Goal: Browse casually: Explore the website without a specific task or goal

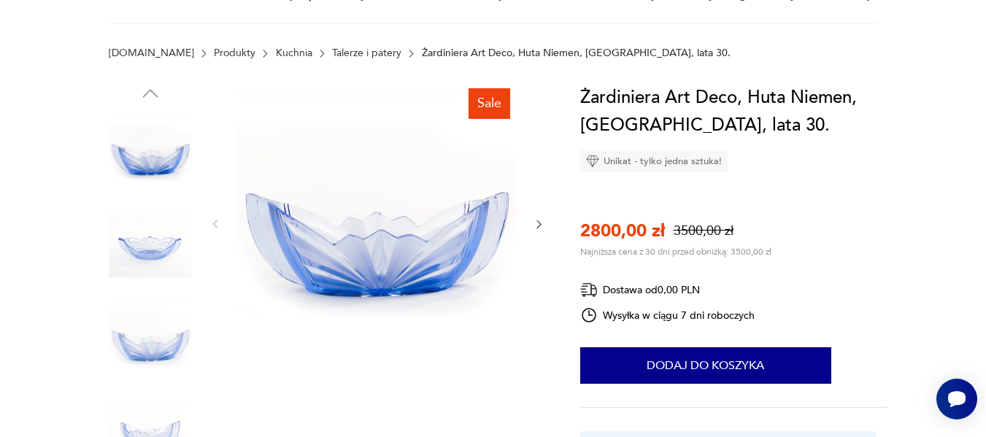
scroll to position [219, 0]
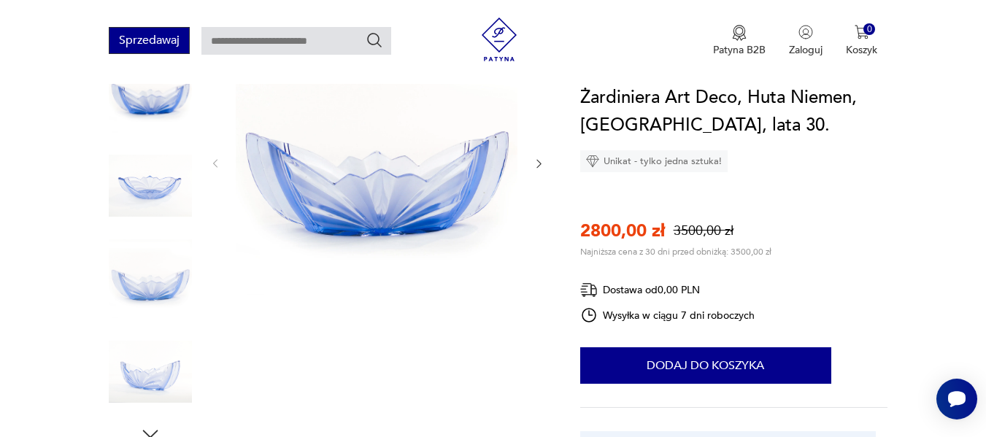
click at [149, 42] on button "Sprzedawaj" at bounding box center [149, 40] width 81 height 27
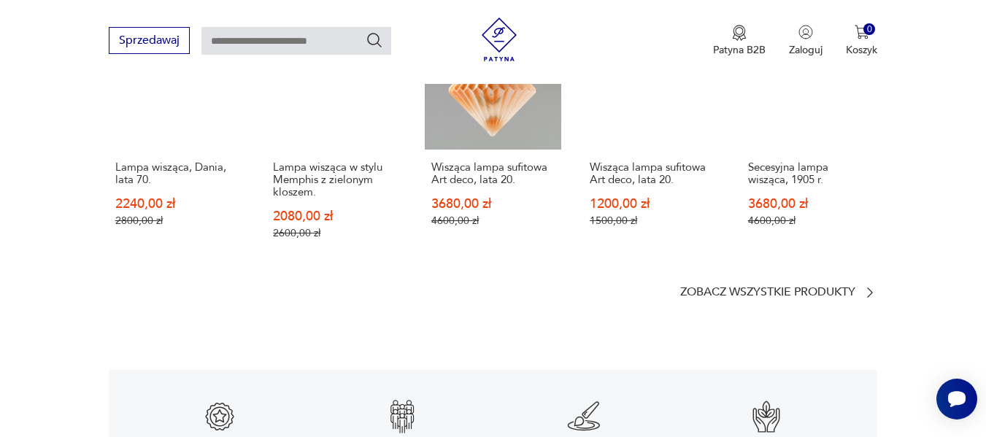
scroll to position [1971, 0]
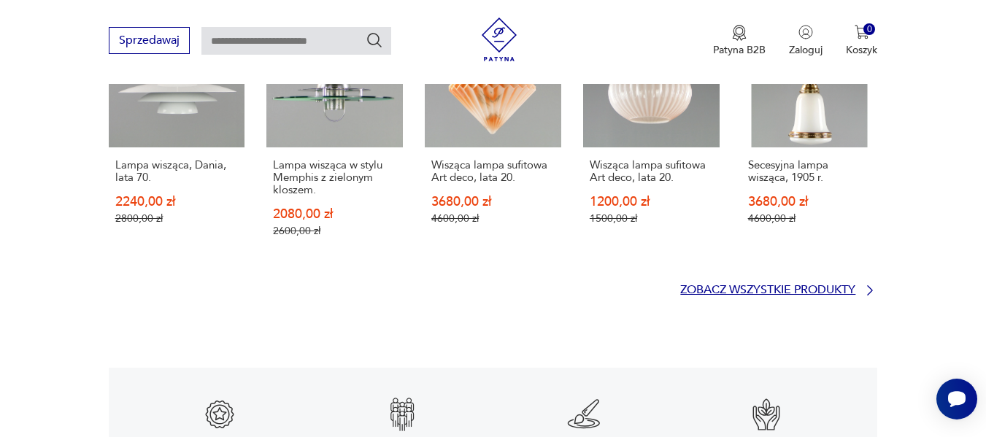
click at [721, 285] on p "Zobacz wszystkie produkty" at bounding box center [767, 289] width 175 height 9
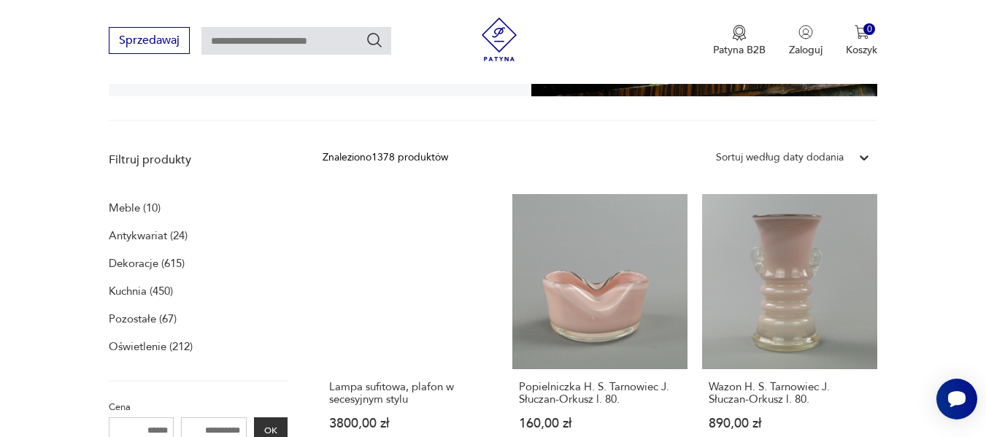
scroll to position [446, 0]
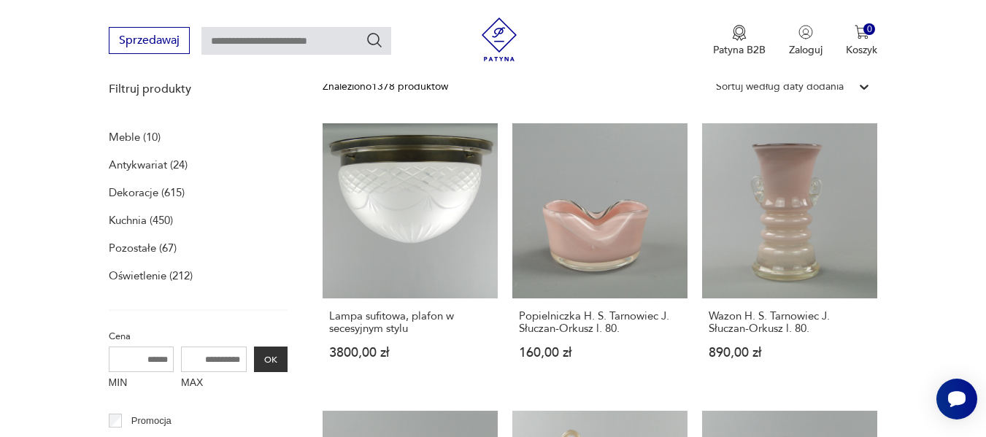
click at [133, 220] on p "Kuchnia (450)" at bounding box center [141, 220] width 64 height 20
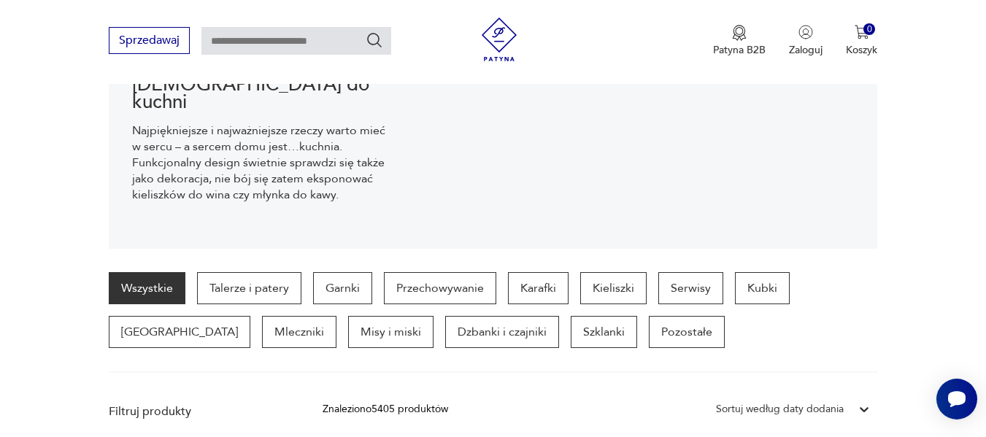
scroll to position [247, 0]
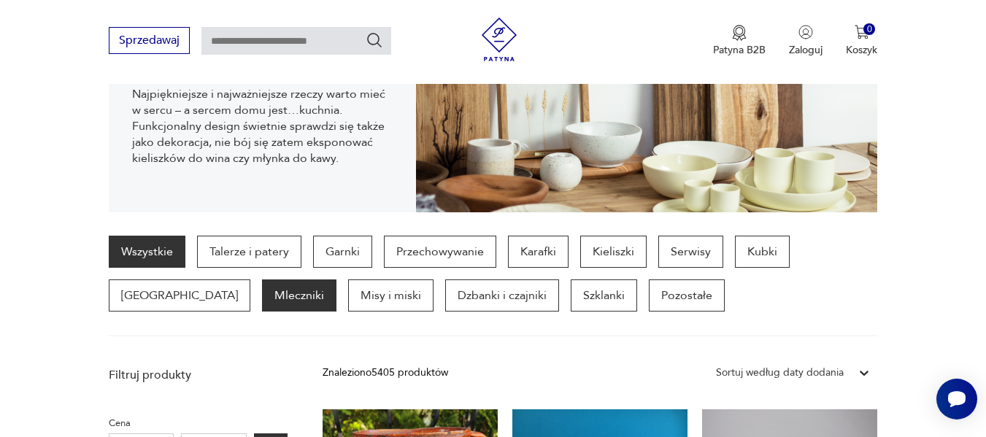
click at [262, 303] on p "Mleczniki" at bounding box center [299, 296] width 74 height 32
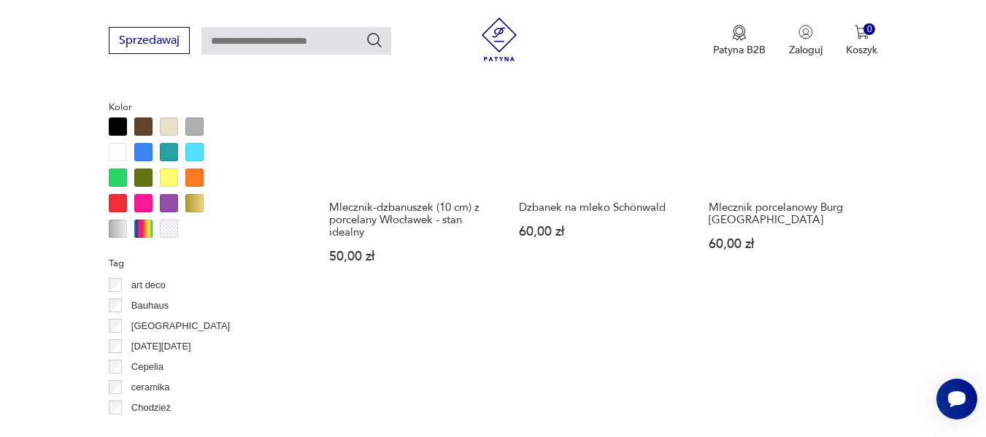
scroll to position [1264, 0]
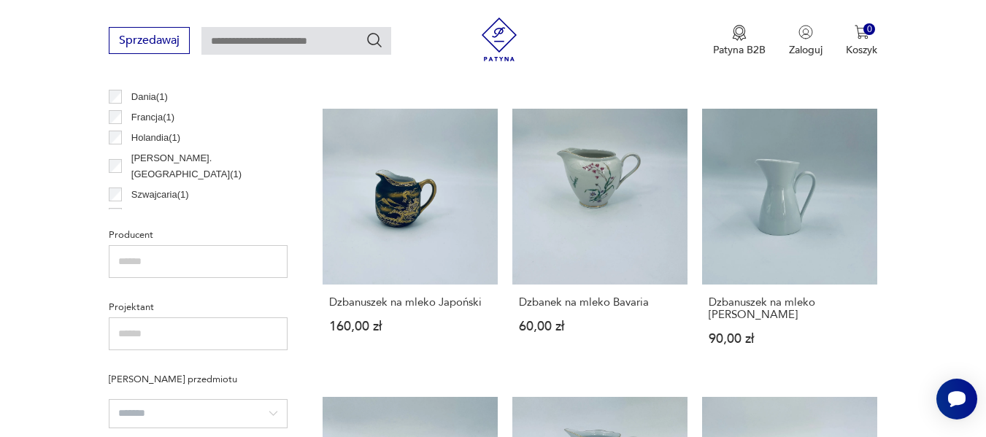
scroll to position [826, 0]
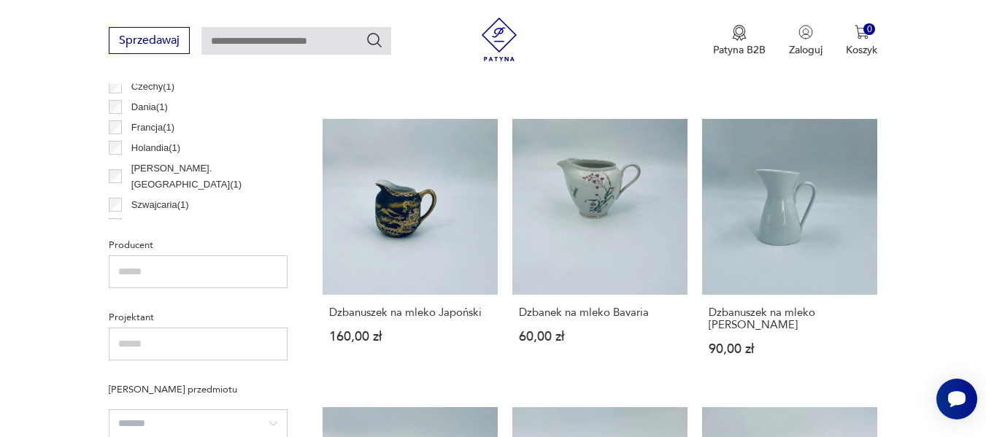
click at [223, 40] on input "text" at bounding box center [296, 41] width 190 height 28
type input "********"
click at [375, 31] on icon "Szukaj" at bounding box center [375, 40] width 18 height 18
type input "********"
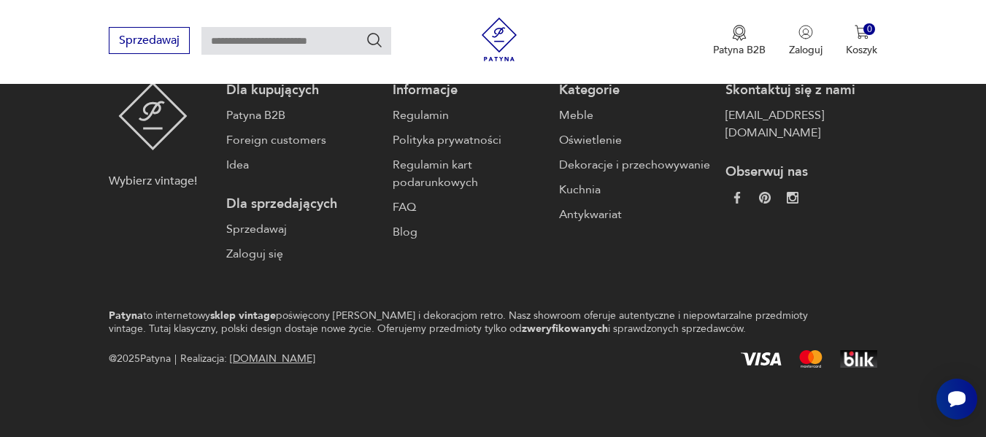
type input "********"
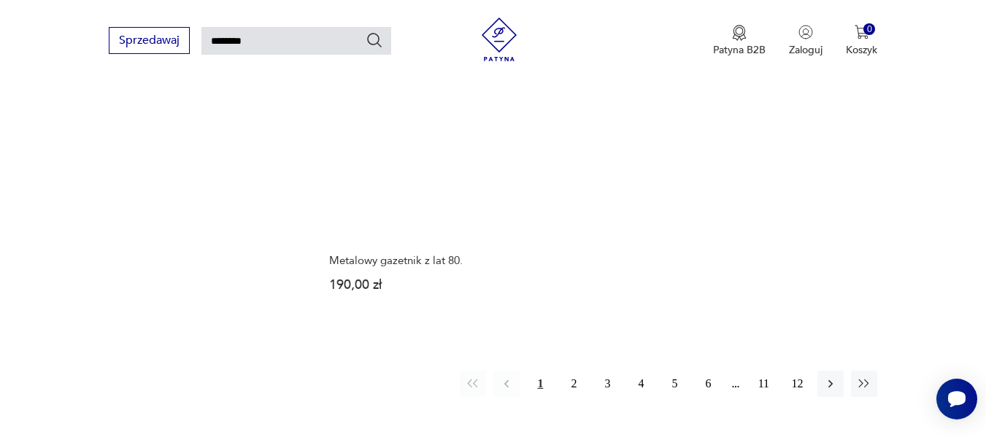
scroll to position [1795, 0]
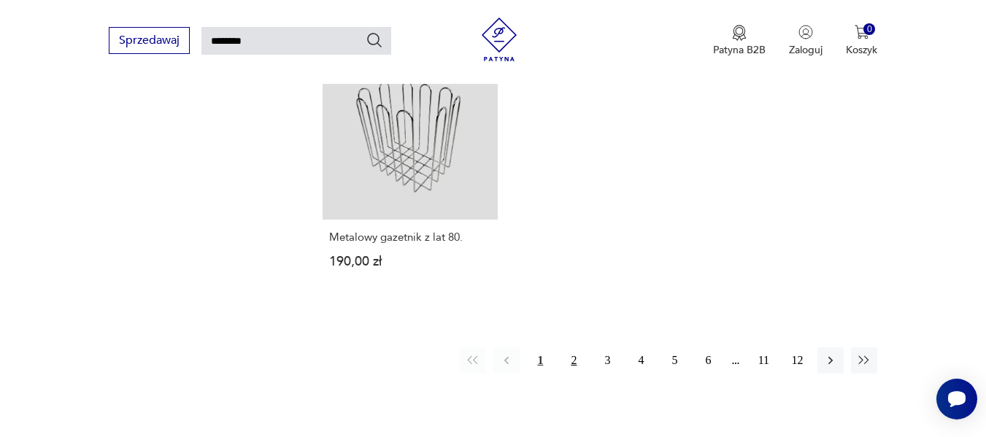
click at [569, 347] on button "2" at bounding box center [574, 360] width 26 height 26
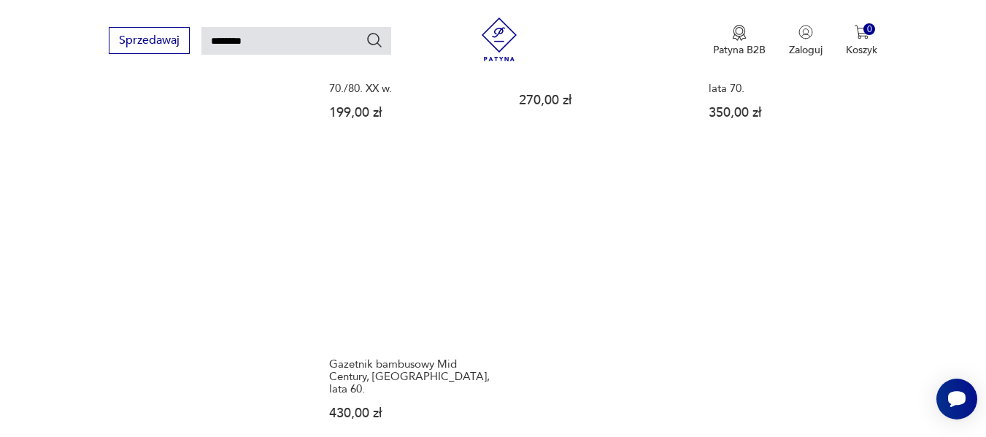
scroll to position [1731, 0]
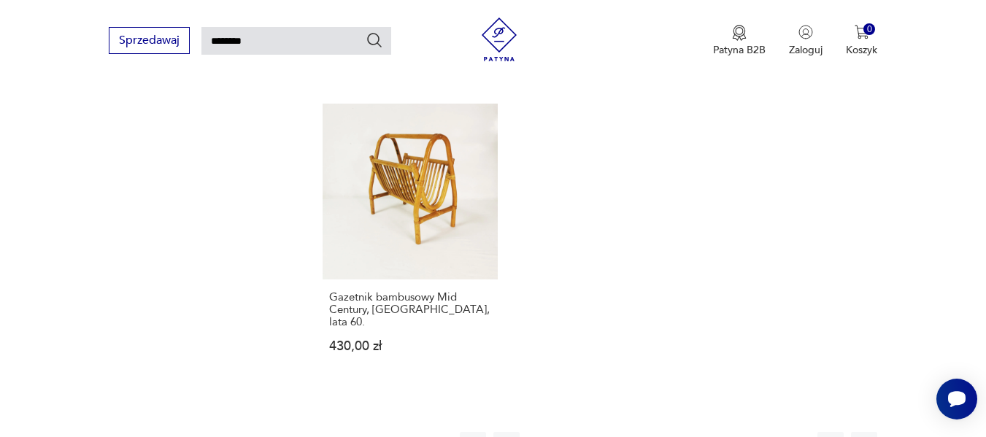
click at [604, 432] on button "3" at bounding box center [607, 445] width 26 height 26
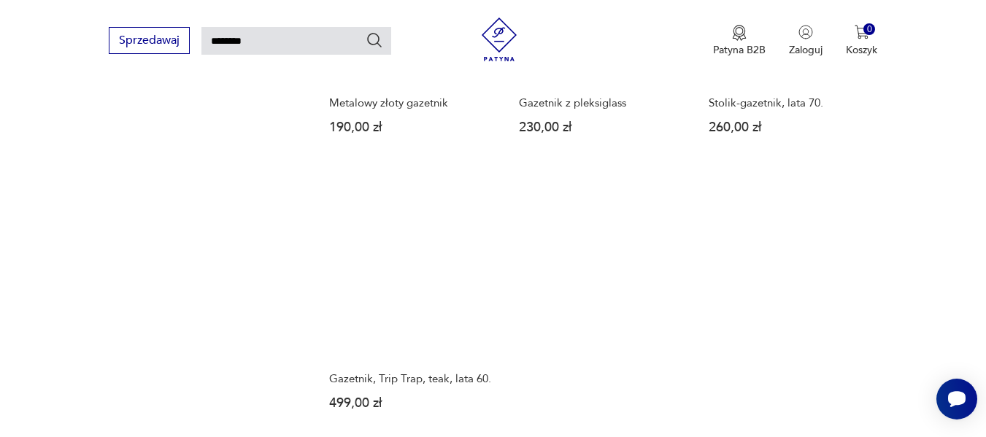
scroll to position [1679, 0]
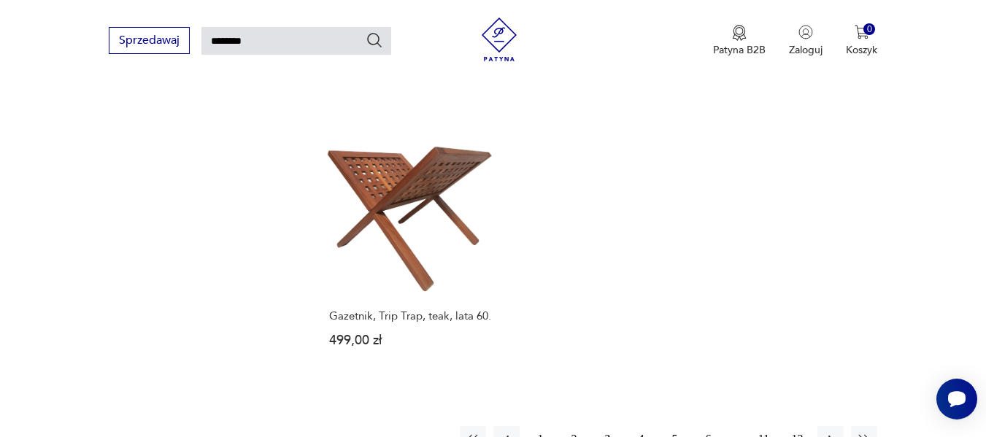
click at [674, 426] on button "5" at bounding box center [674, 439] width 26 height 26
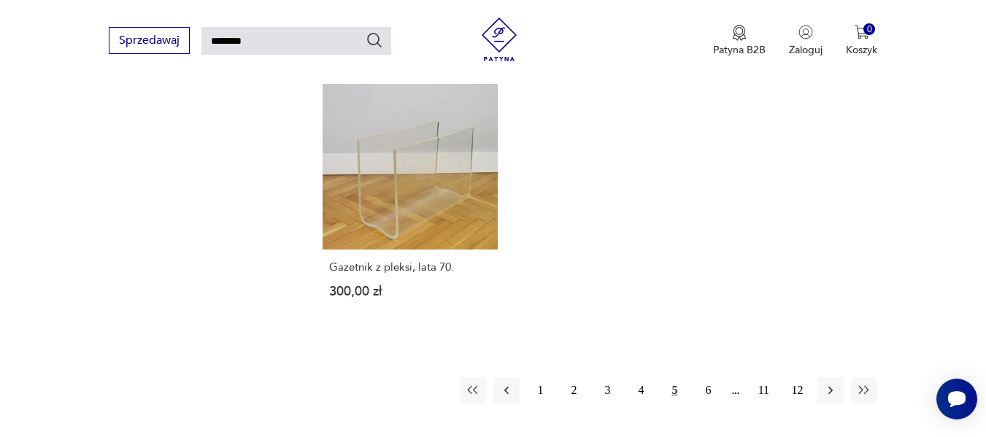
scroll to position [1731, 0]
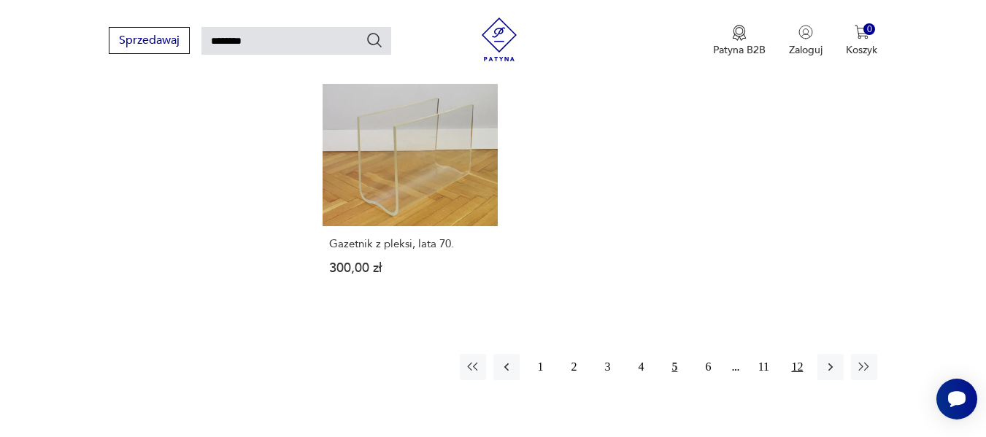
click at [792, 354] on button "12" at bounding box center [797, 367] width 26 height 26
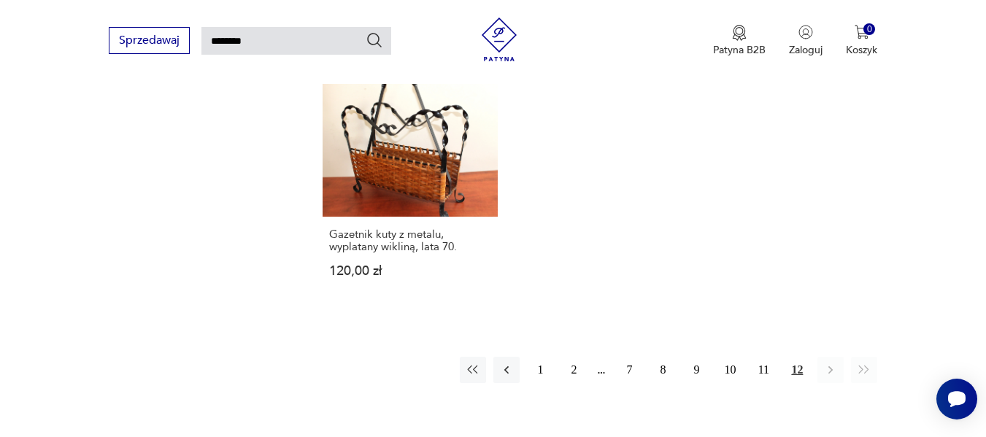
scroll to position [1147, 0]
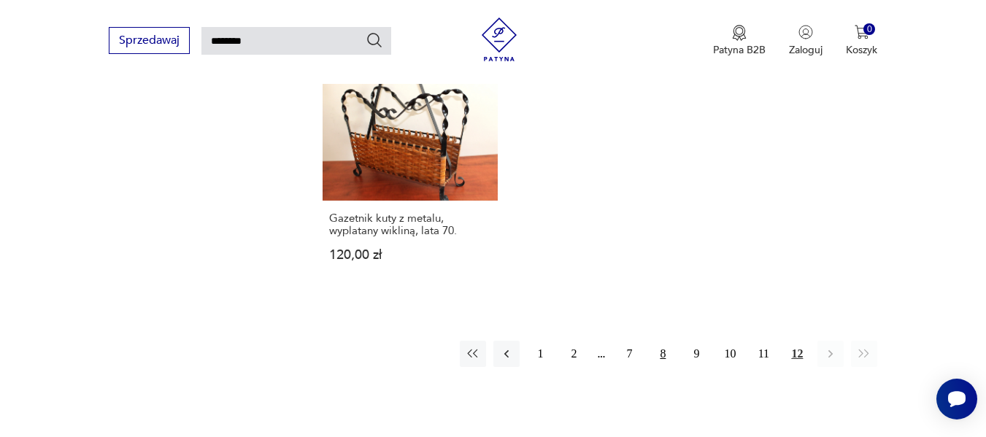
click at [666, 353] on button "8" at bounding box center [663, 354] width 26 height 26
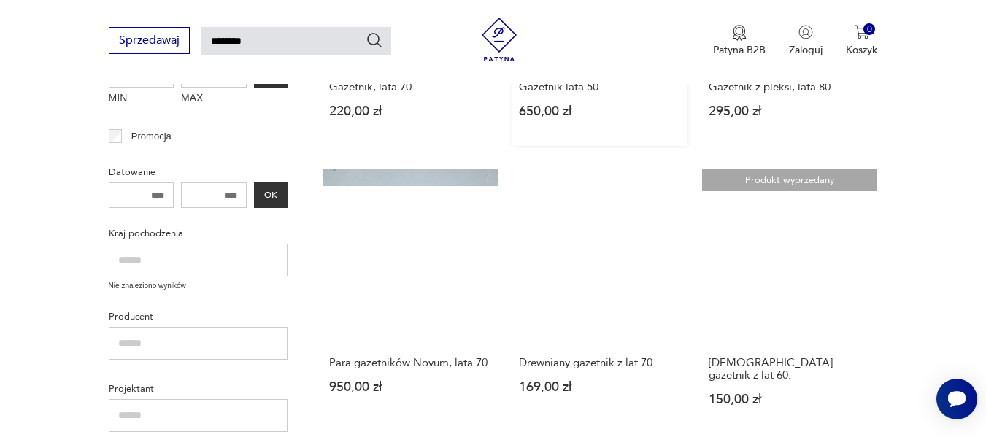
scroll to position [490, 0]
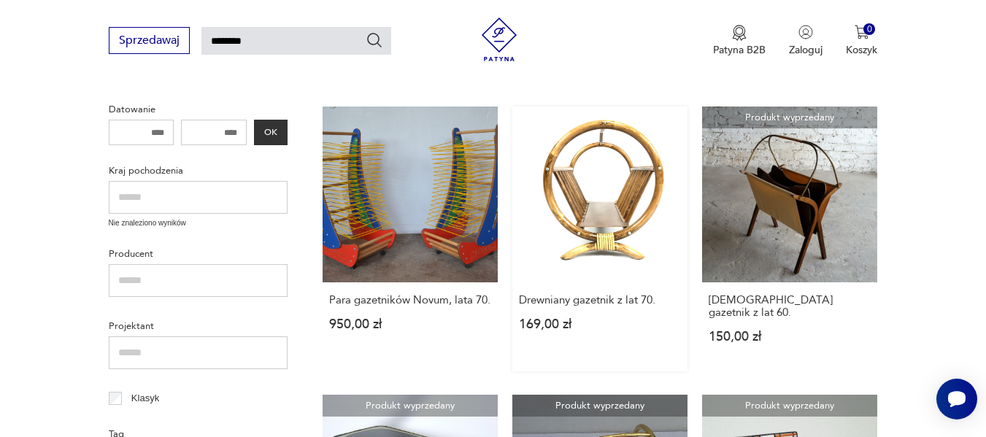
click at [623, 188] on link "Drewniany gazetnik z lat 70. 169,00 zł" at bounding box center [599, 239] width 175 height 264
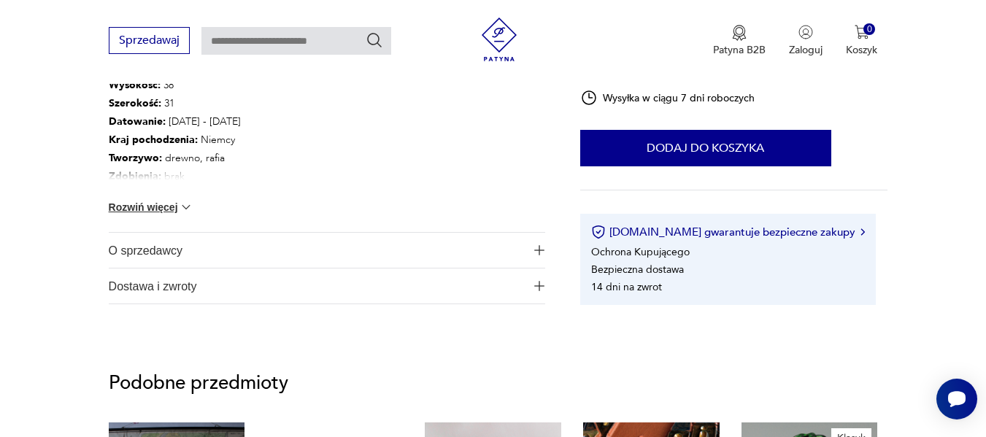
scroll to position [730, 0]
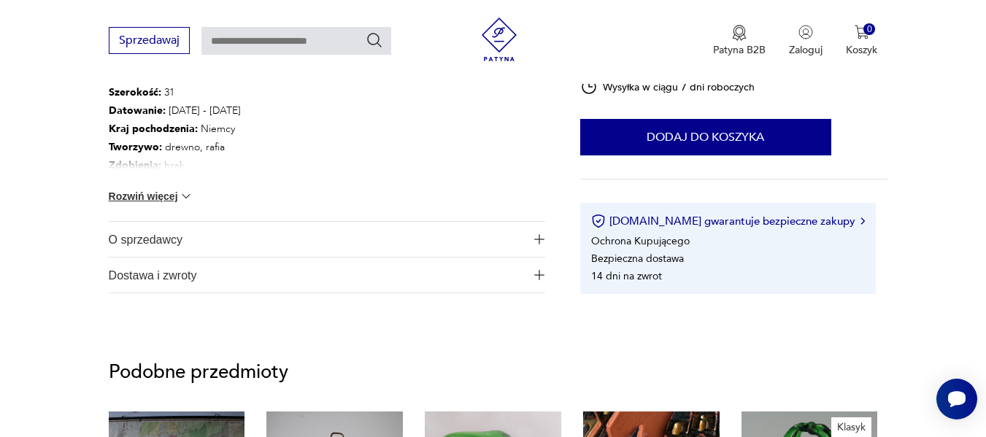
click at [272, 242] on span "O sprzedawcy" at bounding box center [317, 239] width 417 height 35
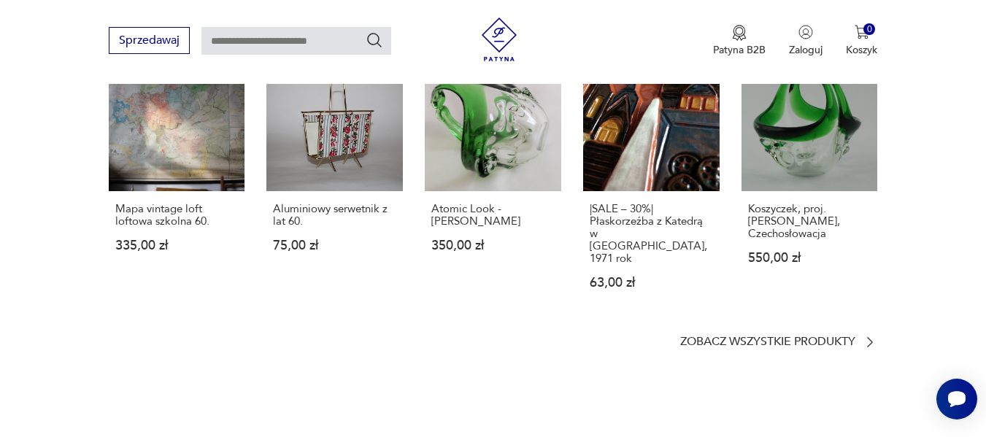
scroll to position [1241, 0]
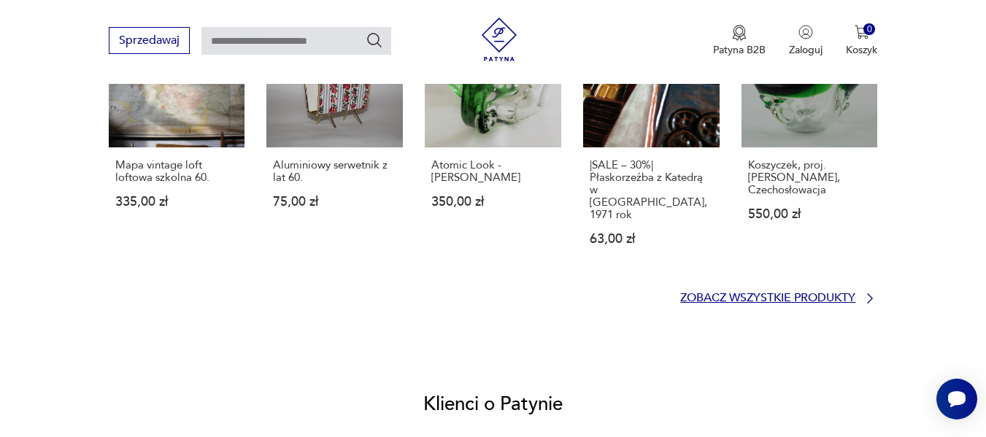
click at [742, 293] on p "Zobacz wszystkie produkty" at bounding box center [767, 297] width 175 height 9
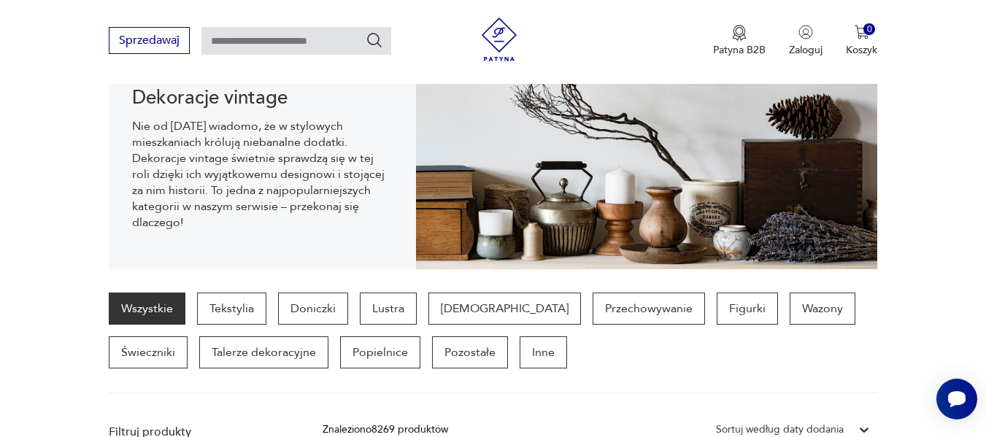
scroll to position [247, 0]
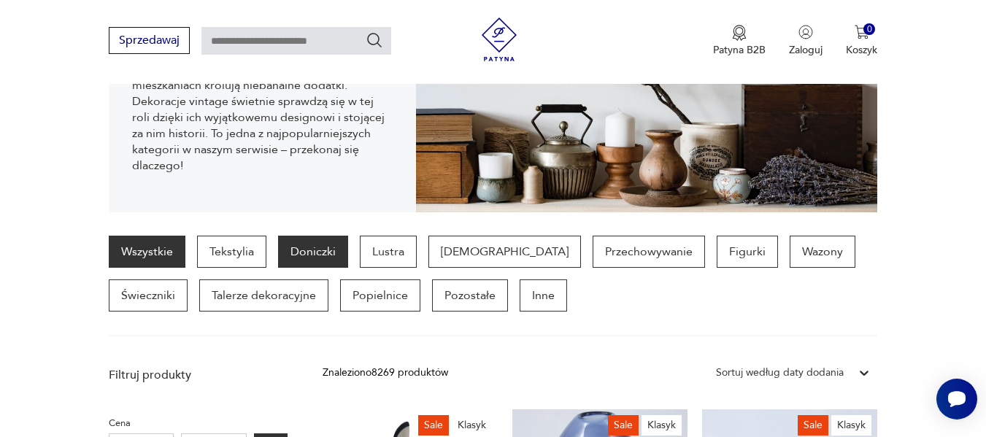
click at [318, 247] on p "Doniczki" at bounding box center [313, 252] width 70 height 32
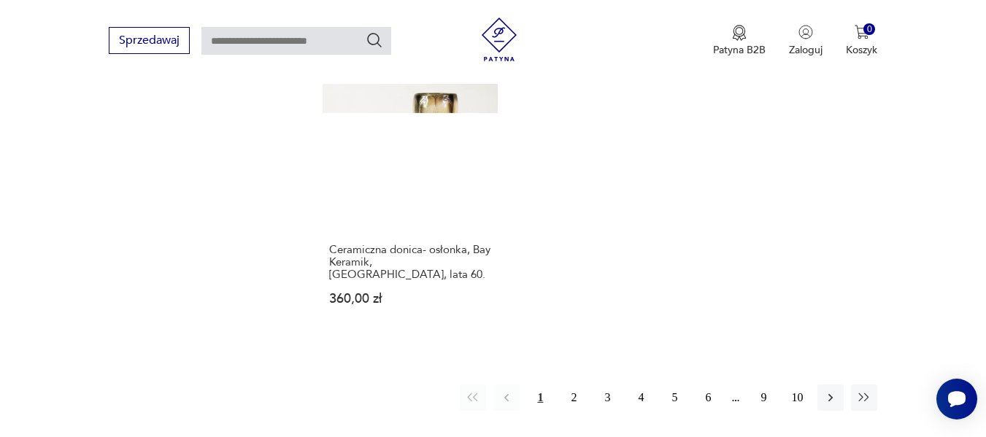
scroll to position [2139, 0]
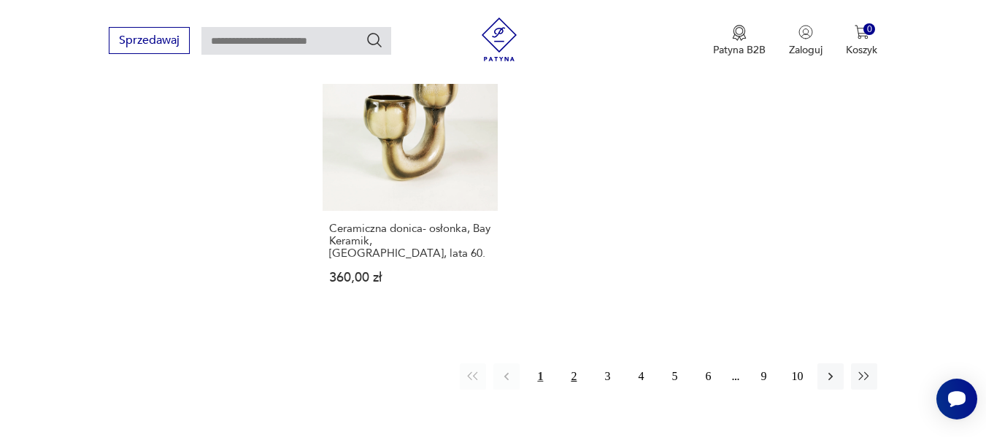
click at [574, 364] on button "2" at bounding box center [574, 377] width 26 height 26
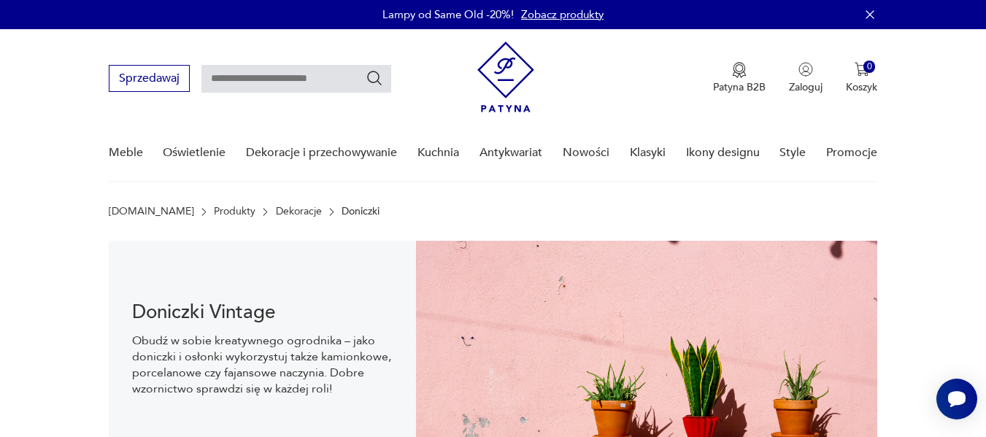
click at [244, 80] on input "text" at bounding box center [296, 79] width 190 height 28
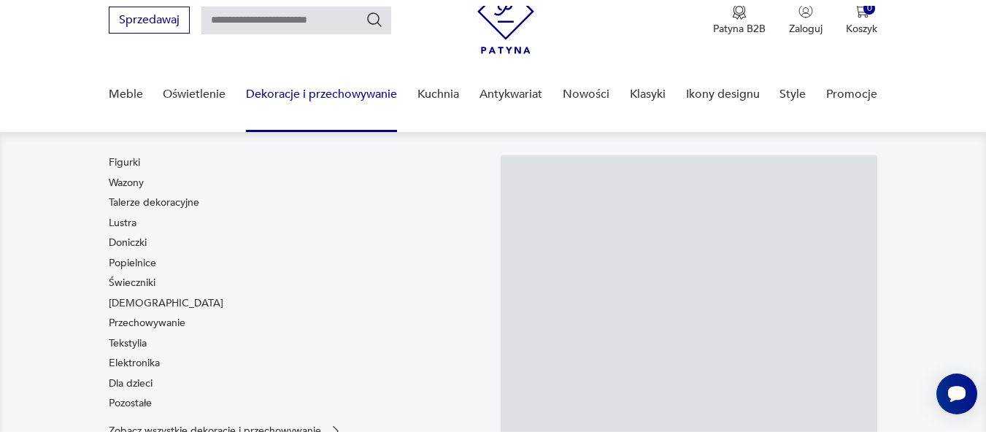
scroll to position [73, 0]
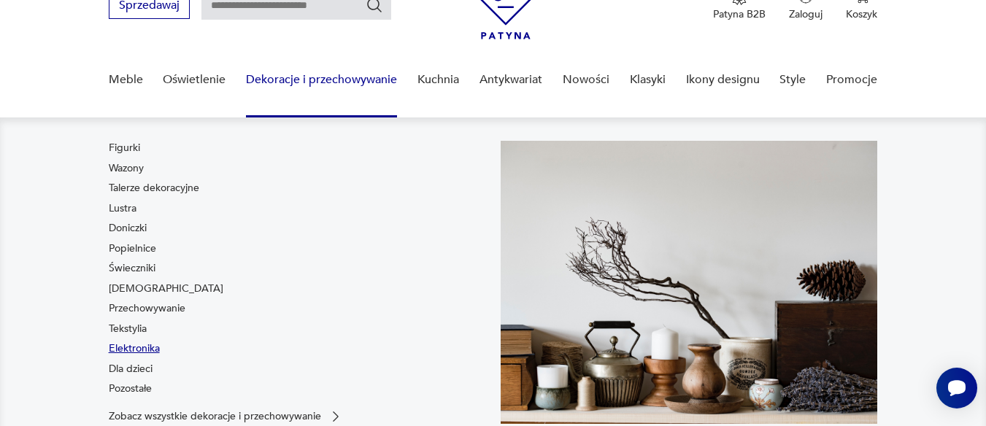
click at [145, 347] on link "Elektronika" at bounding box center [134, 349] width 51 height 15
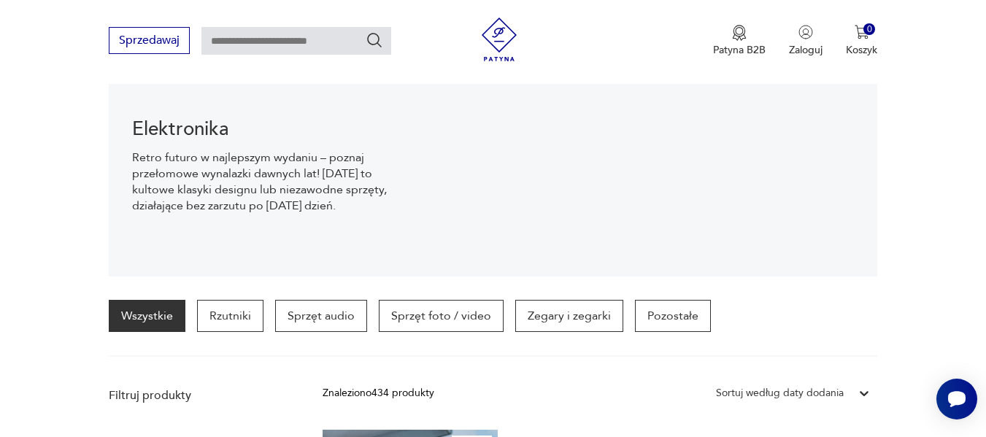
scroll to position [218, 0]
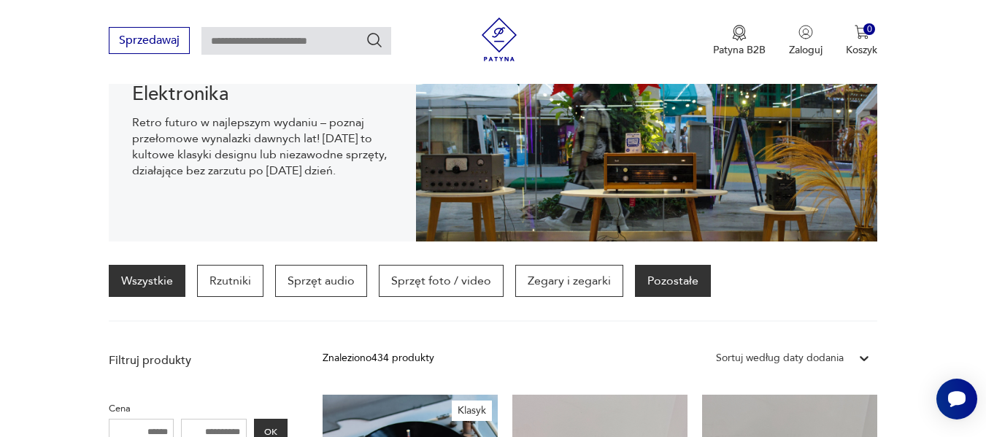
click at [674, 276] on p "Pozostałe" at bounding box center [673, 281] width 76 height 32
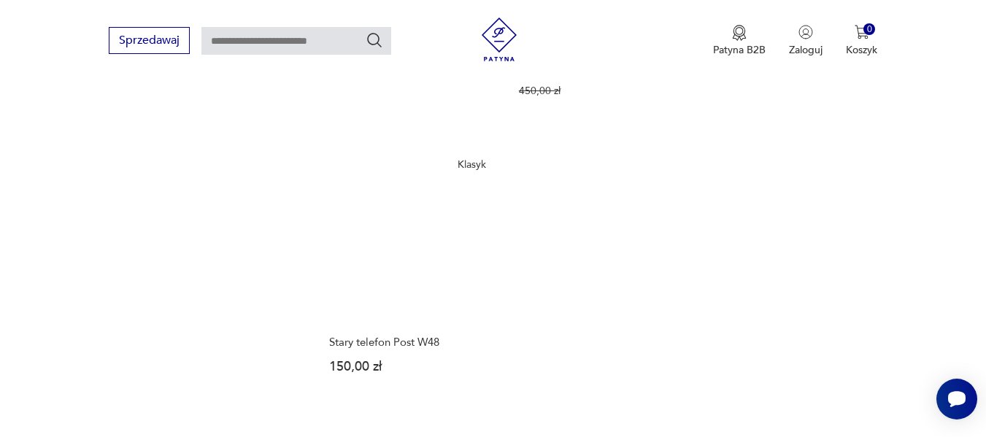
scroll to position [2096, 0]
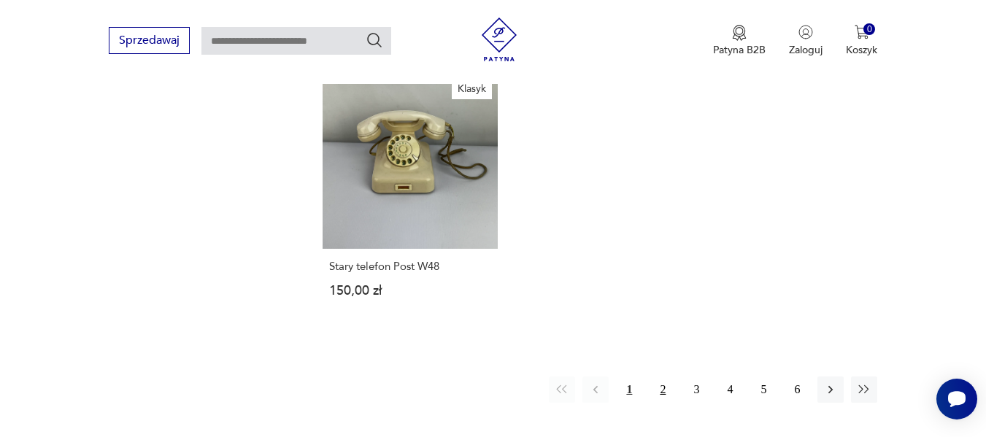
click at [666, 377] on button "2" at bounding box center [663, 390] width 26 height 26
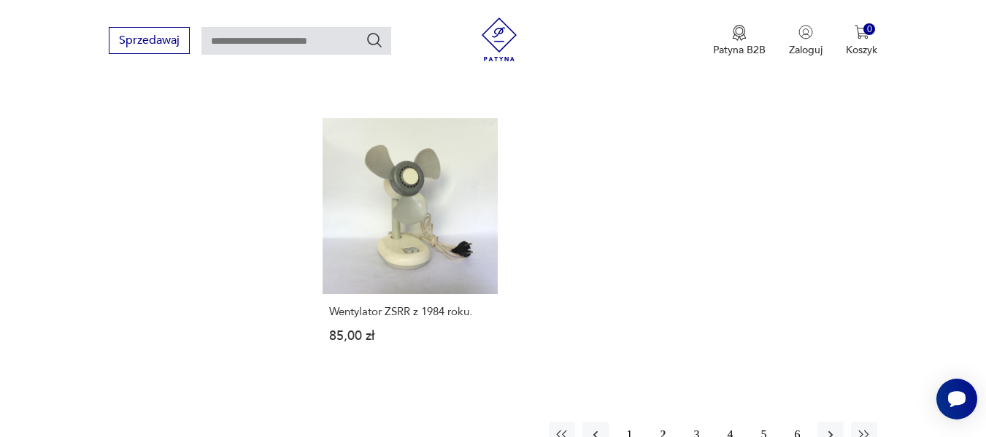
scroll to position [2096, 0]
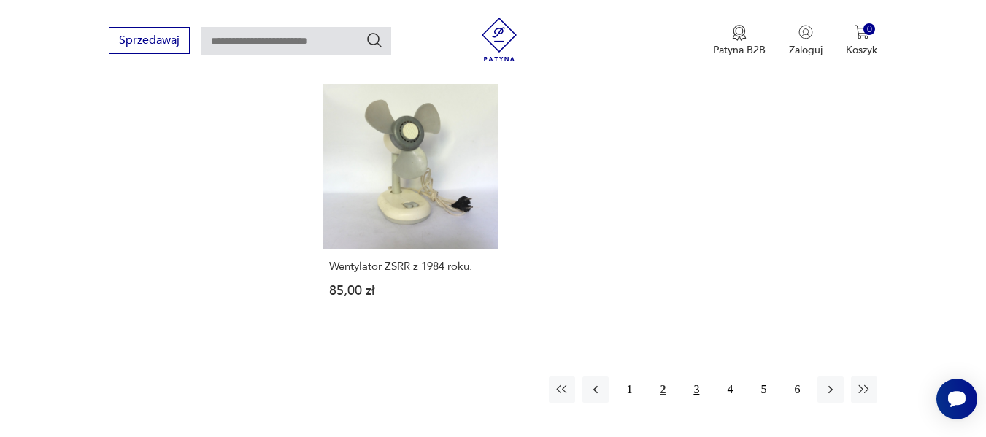
click at [696, 377] on button "3" at bounding box center [696, 390] width 26 height 26
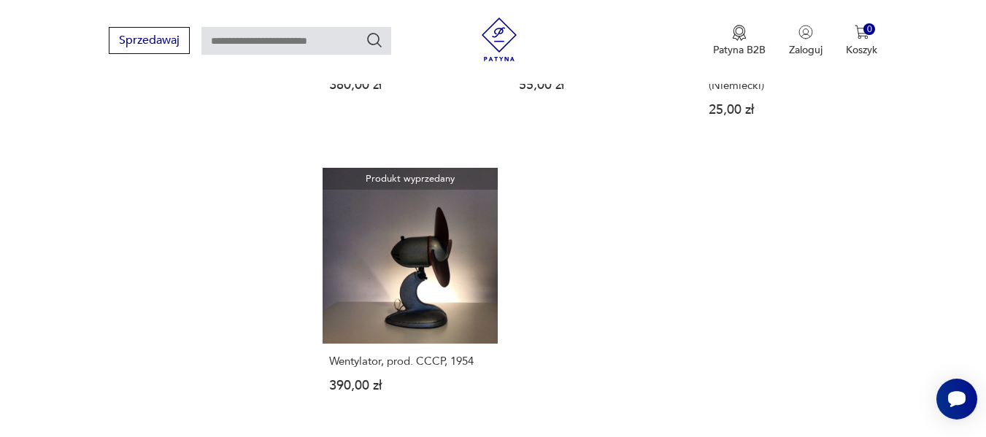
scroll to position [2023, 0]
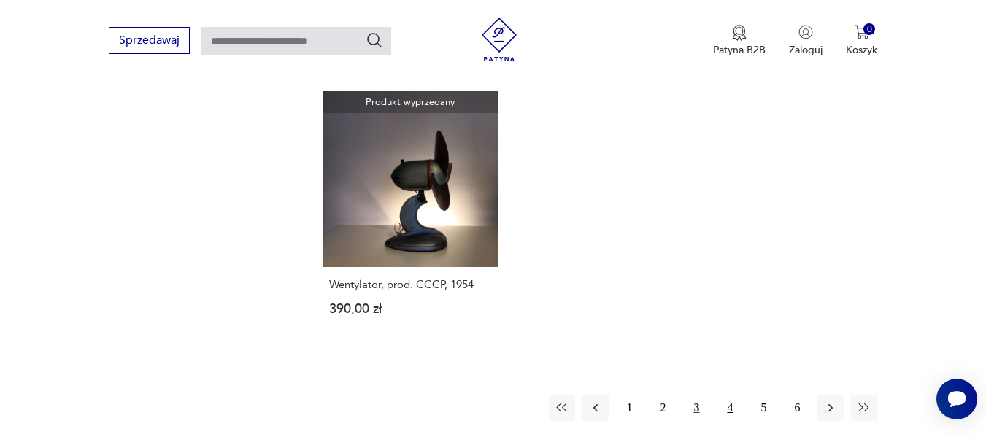
click at [734, 395] on button "4" at bounding box center [730, 408] width 26 height 26
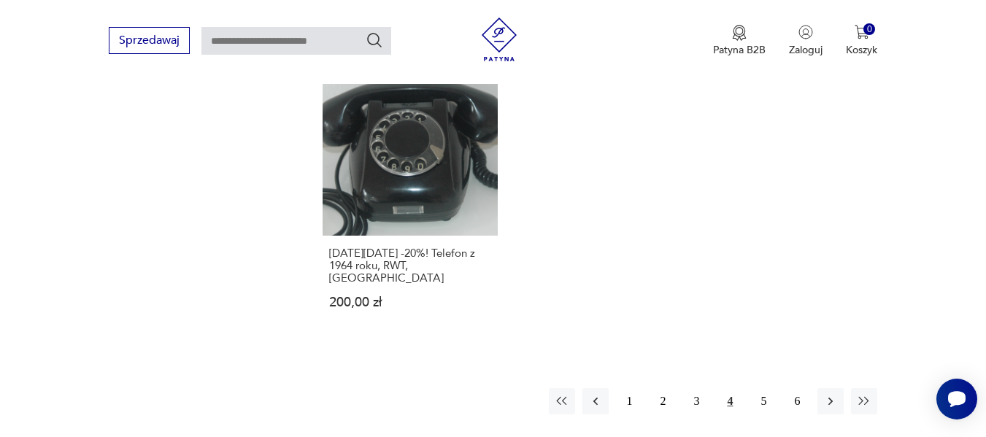
scroll to position [2023, 0]
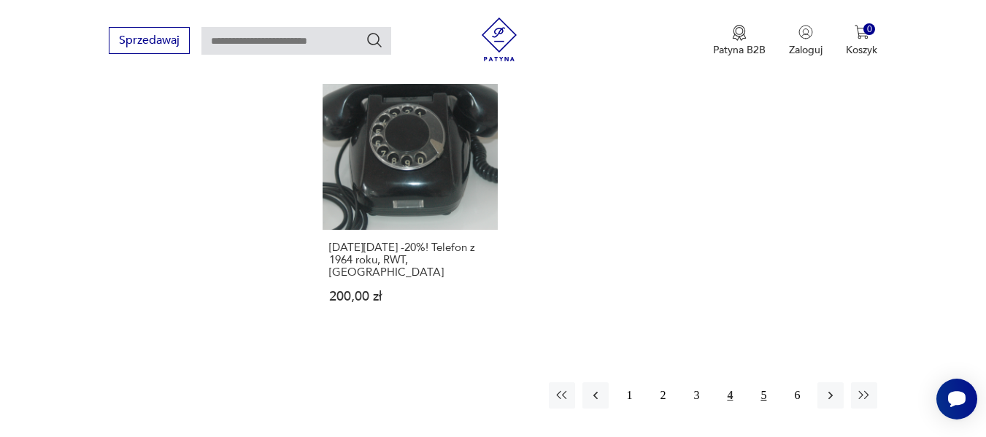
click at [764, 382] on button "5" at bounding box center [763, 395] width 26 height 26
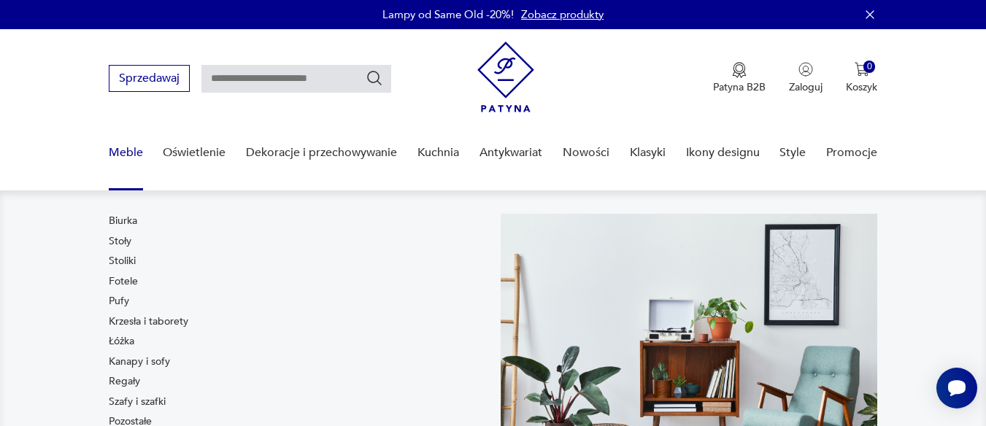
click at [115, 150] on link "Meble" at bounding box center [126, 153] width 34 height 56
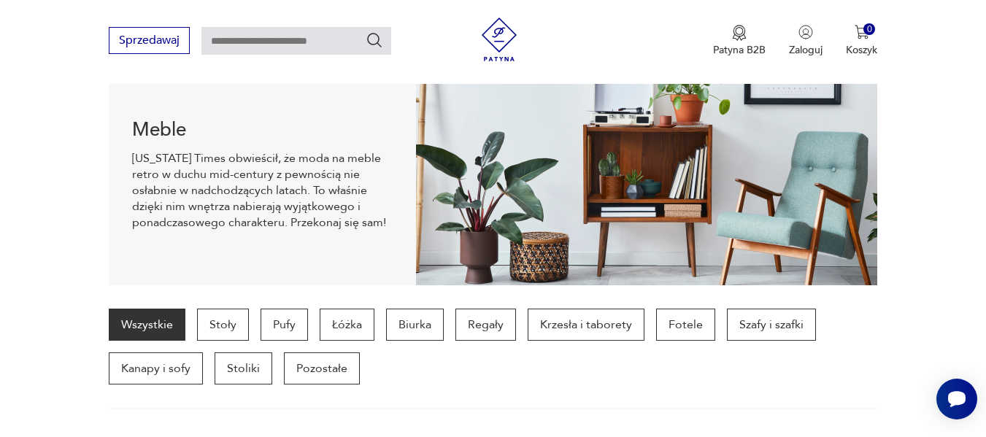
scroll to position [247, 0]
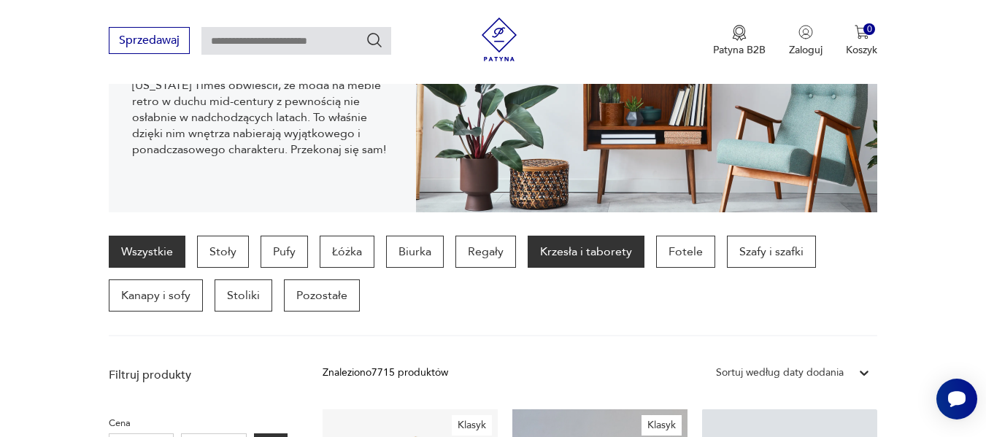
click at [585, 250] on p "Krzesła i taborety" at bounding box center [586, 252] width 117 height 32
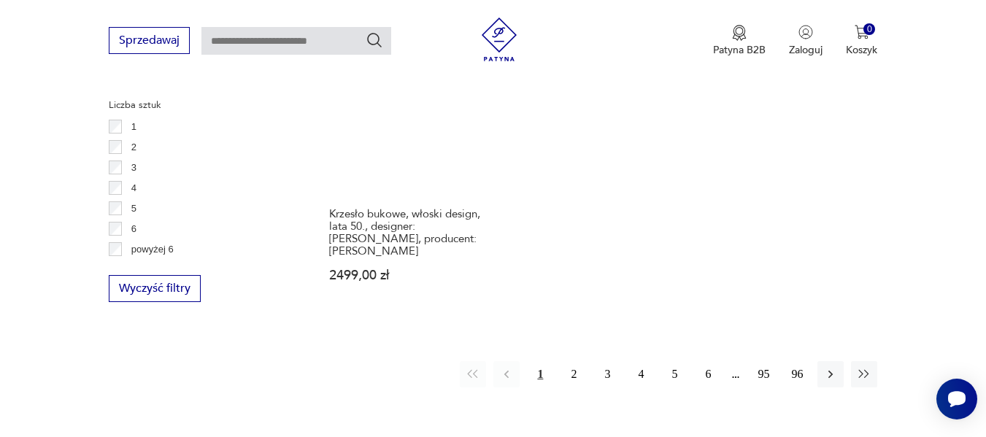
scroll to position [2139, 0]
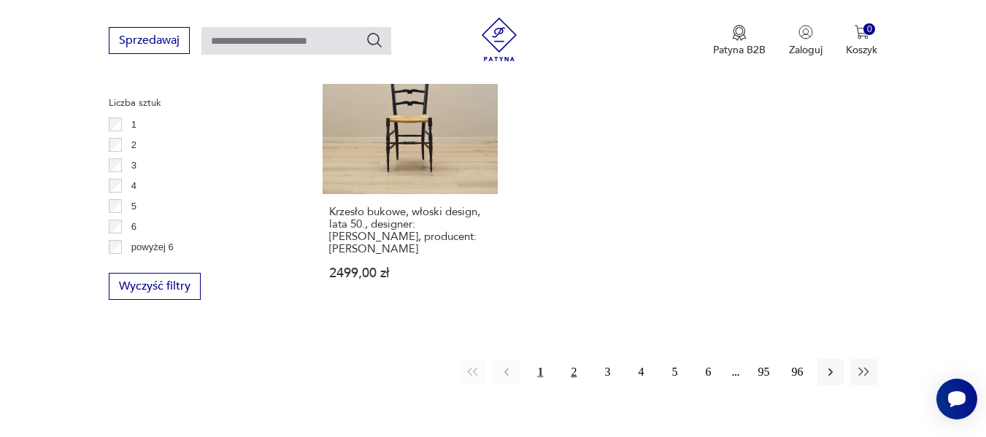
click at [573, 359] on button "2" at bounding box center [574, 372] width 26 height 26
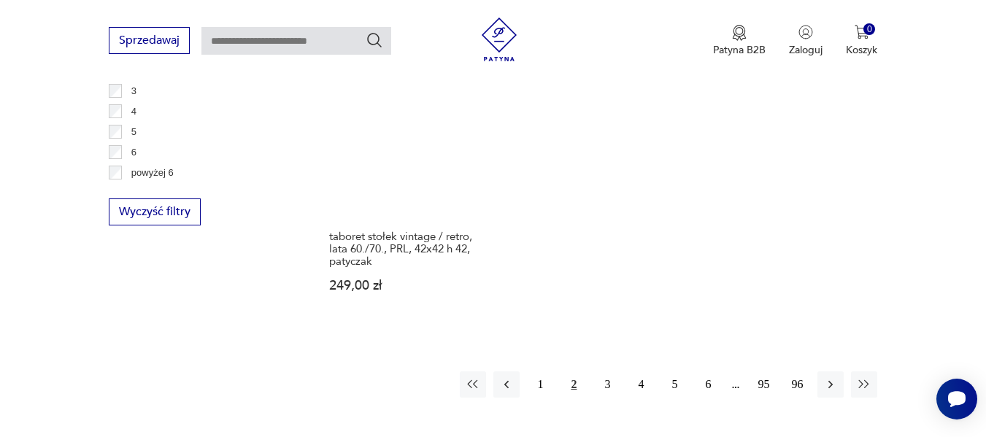
scroll to position [2212, 0]
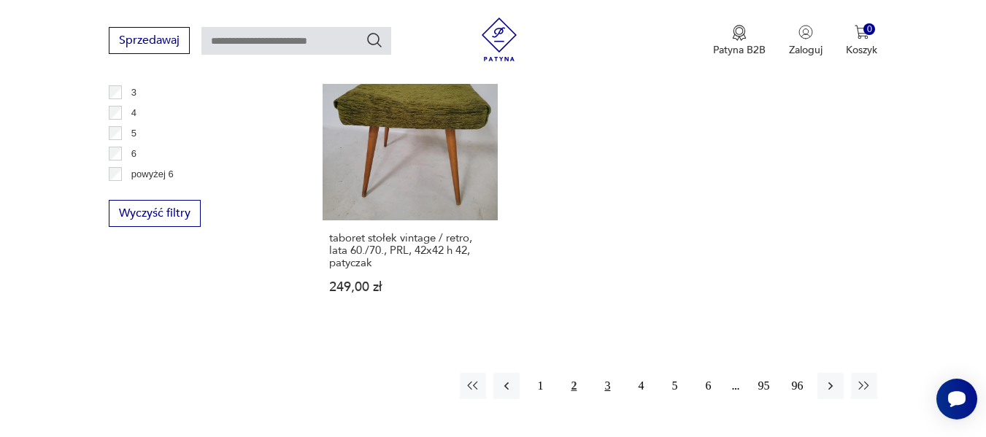
click at [609, 373] on button "3" at bounding box center [607, 386] width 26 height 26
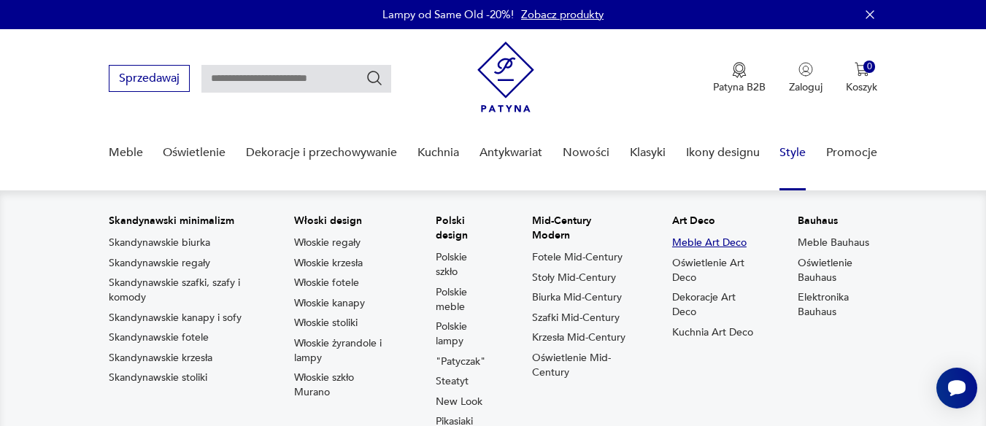
click at [730, 239] on link "Meble Art Deco" at bounding box center [709, 243] width 74 height 15
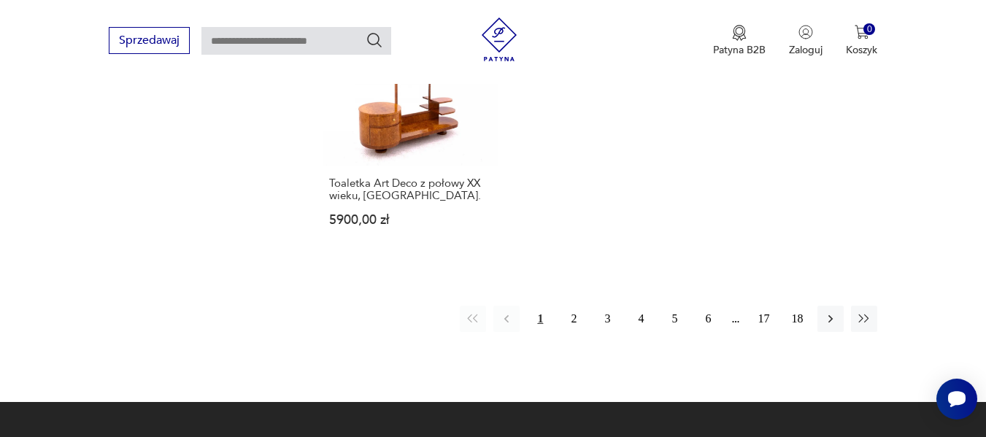
scroll to position [2189, 0]
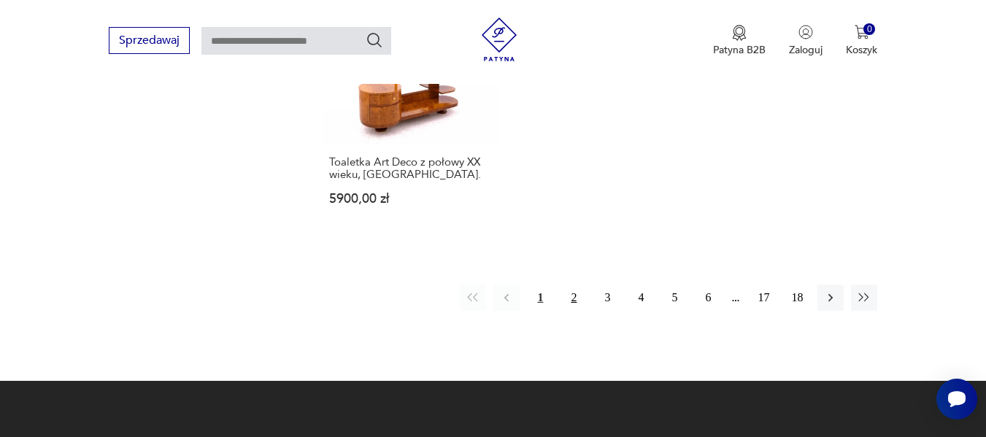
click at [574, 285] on button "2" at bounding box center [574, 298] width 26 height 26
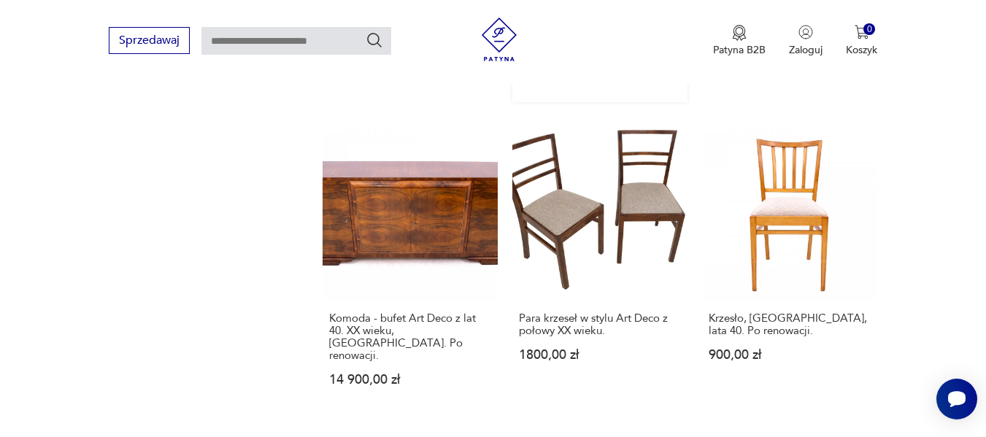
scroll to position [1555, 0]
